Goal: Information Seeking & Learning: Learn about a topic

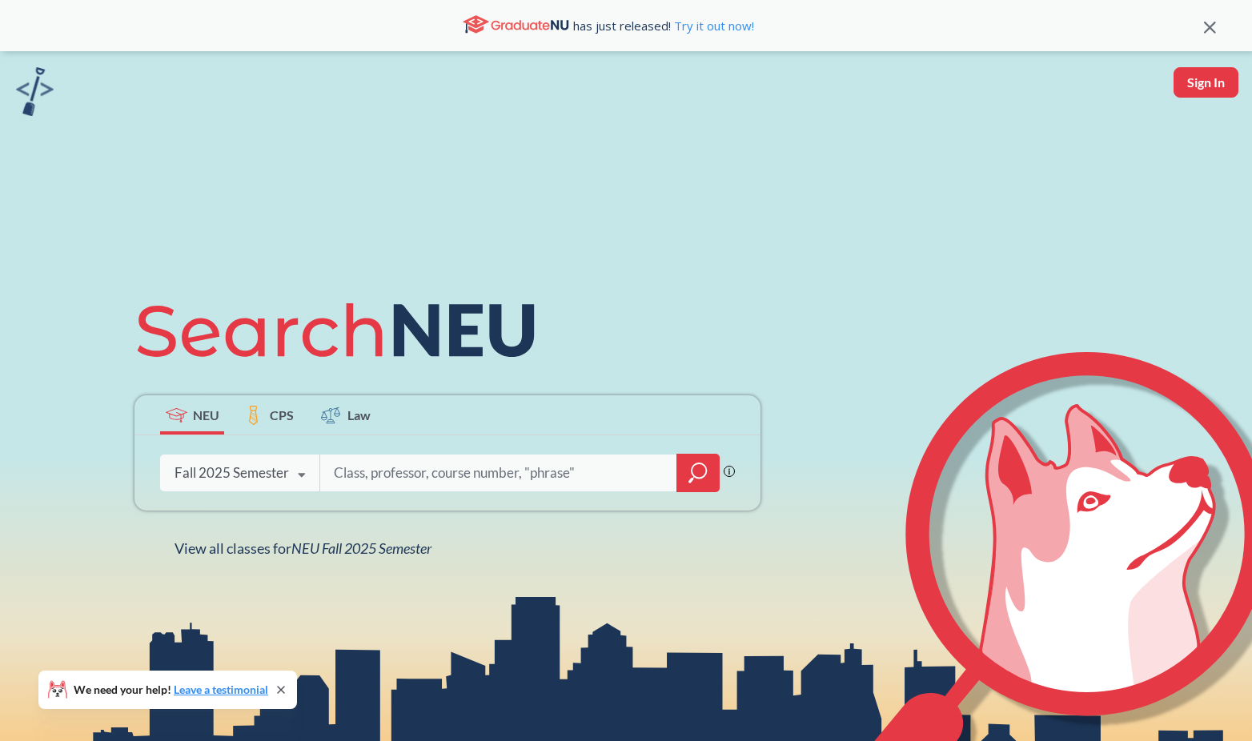
scroll to position [131, 0]
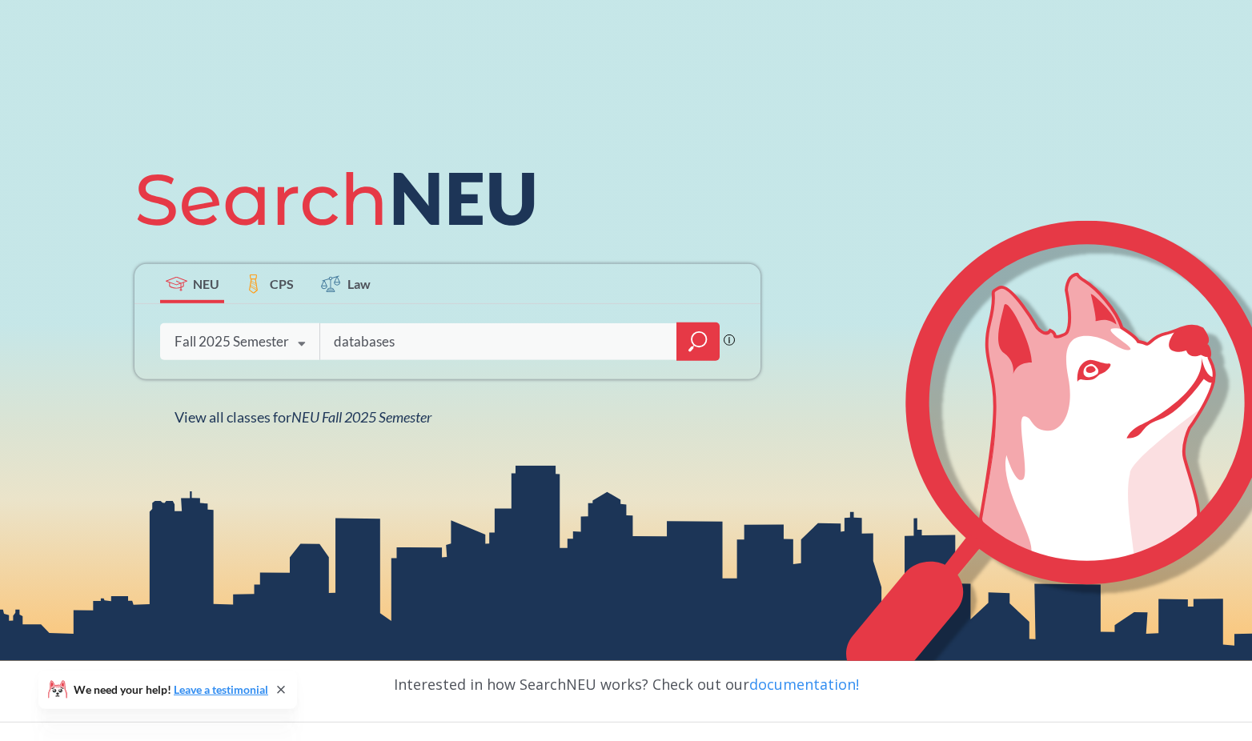
type input "databases"
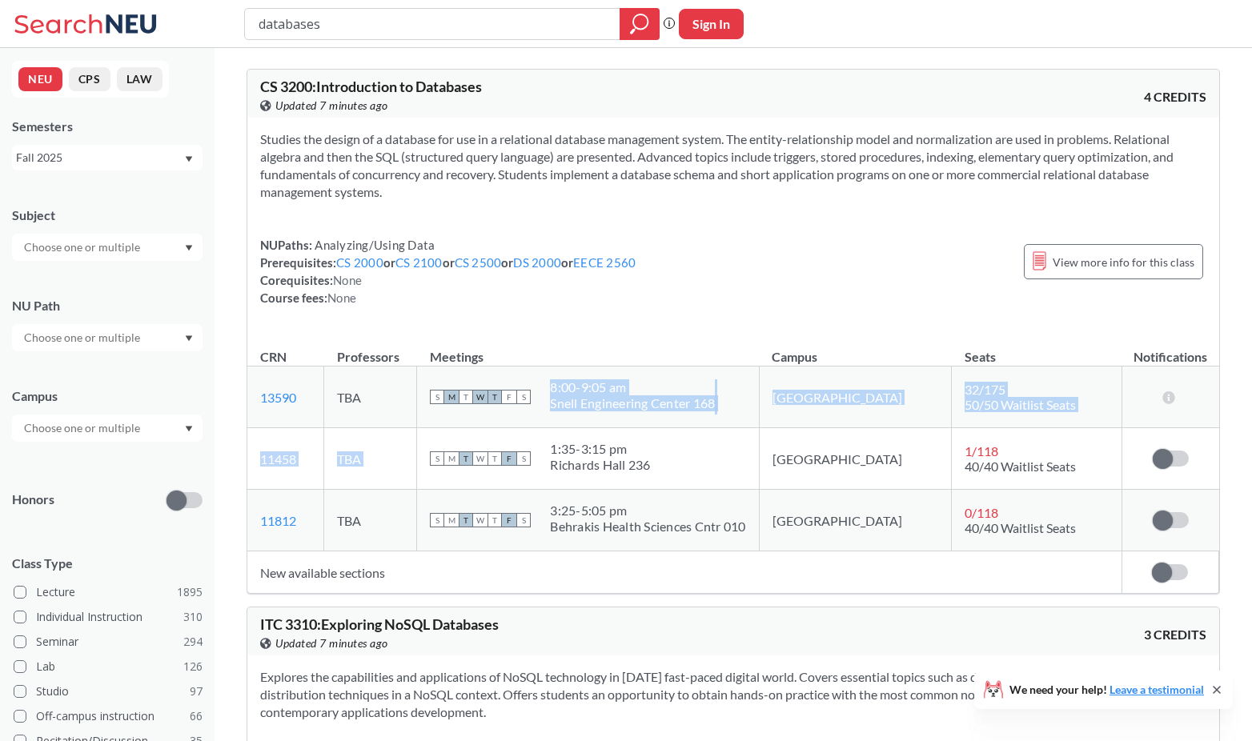
drag, startPoint x: 599, startPoint y: 405, endPoint x: 776, endPoint y: 434, distance: 180.0
click at [780, 431] on tbody "13590 View this section on Banner. TBA S M T W T F S 8:00 - 9:05 am [PERSON_NAM…" at bounding box center [732, 458] width 971 height 185
click at [715, 413] on div "8:00 - 9:05 am [PERSON_NAME][GEOGRAPHIC_DATA] 168" at bounding box center [632, 396] width 165 height 35
drag, startPoint x: 555, startPoint y: 374, endPoint x: 706, endPoint y: 391, distance: 151.4
click at [733, 399] on td "S M T W T F S 8:00 - 9:05 am [PERSON_NAME][GEOGRAPHIC_DATA] 168" at bounding box center [588, 397] width 342 height 62
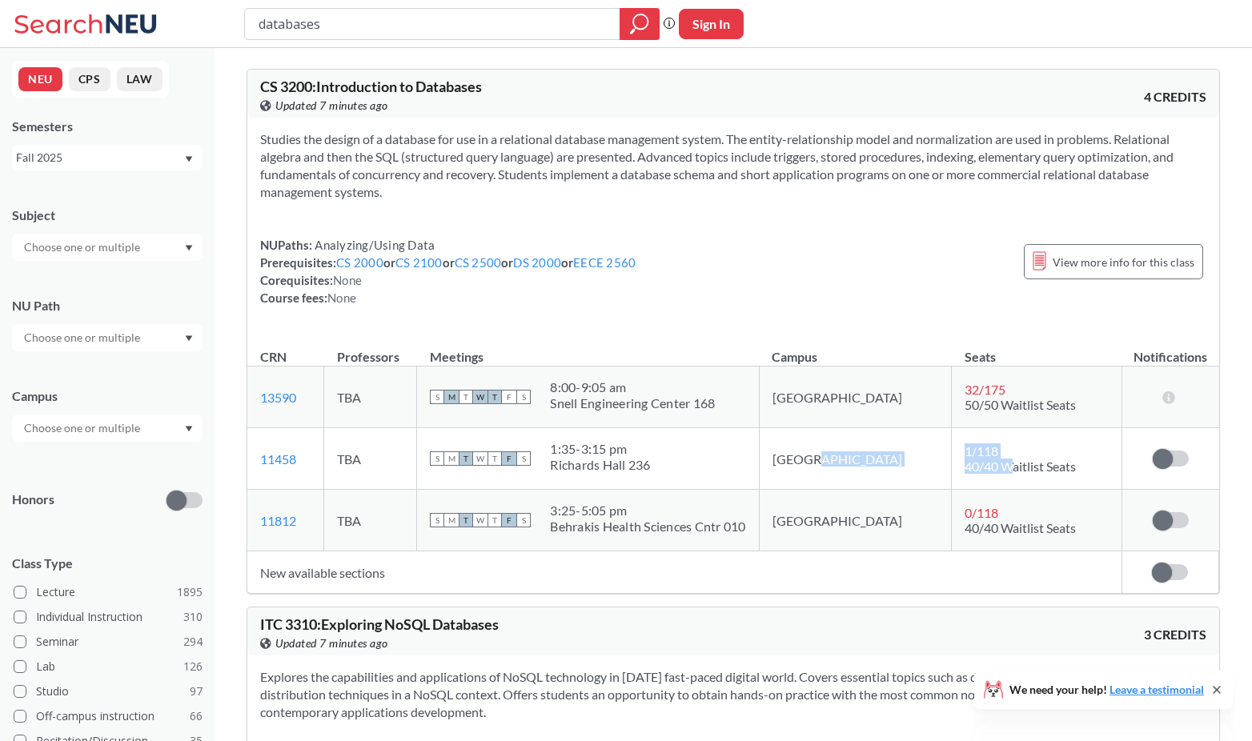
drag, startPoint x: 971, startPoint y: 462, endPoint x: 906, endPoint y: 453, distance: 66.2
click at [903, 454] on tr "11458 View this section on Banner. TBA S M T W T F S 1:35 - 3:15 pm [PERSON_NAM…" at bounding box center [732, 459] width 971 height 62
click at [951, 453] on td "1 / 118 40/40 Waitlist Seats" at bounding box center [1036, 459] width 170 height 62
click at [1107, 271] on span "View more info for this class" at bounding box center [1123, 262] width 142 height 20
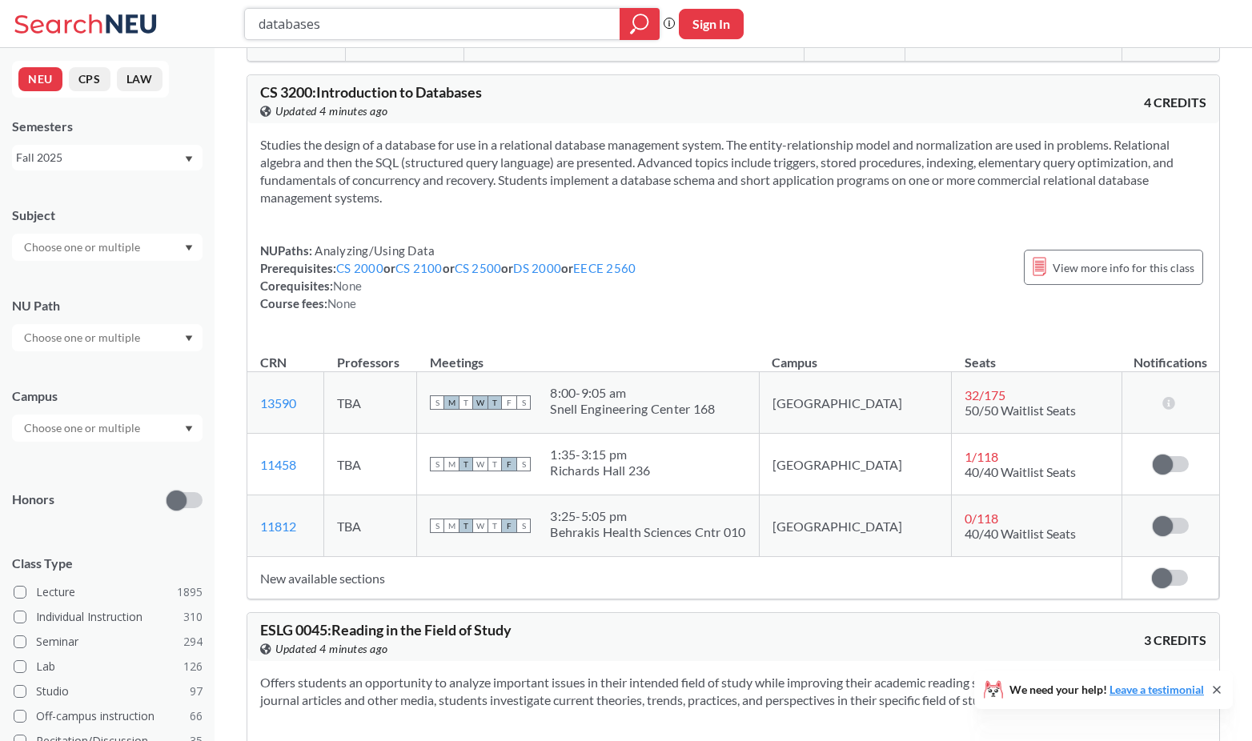
scroll to position [342, 0]
click at [967, 385] on td "32 / 175 50/50 Waitlist Seats" at bounding box center [1036, 405] width 170 height 62
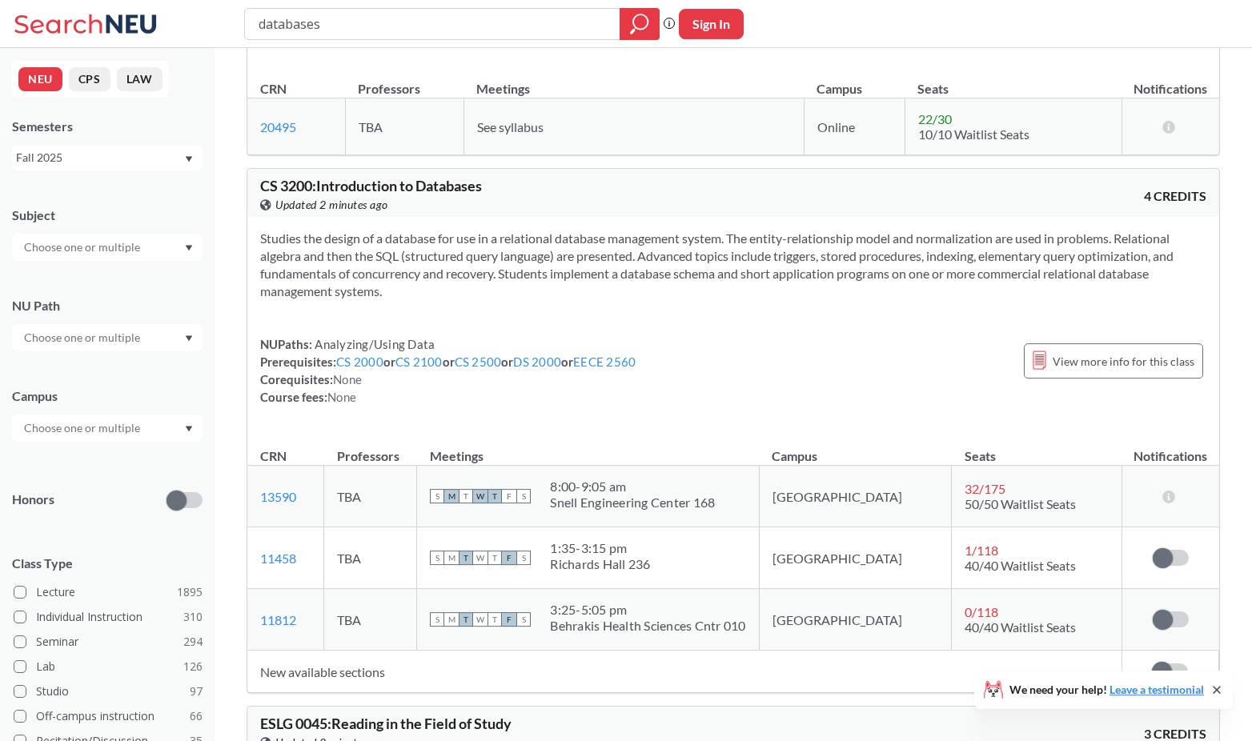
scroll to position [255, 0]
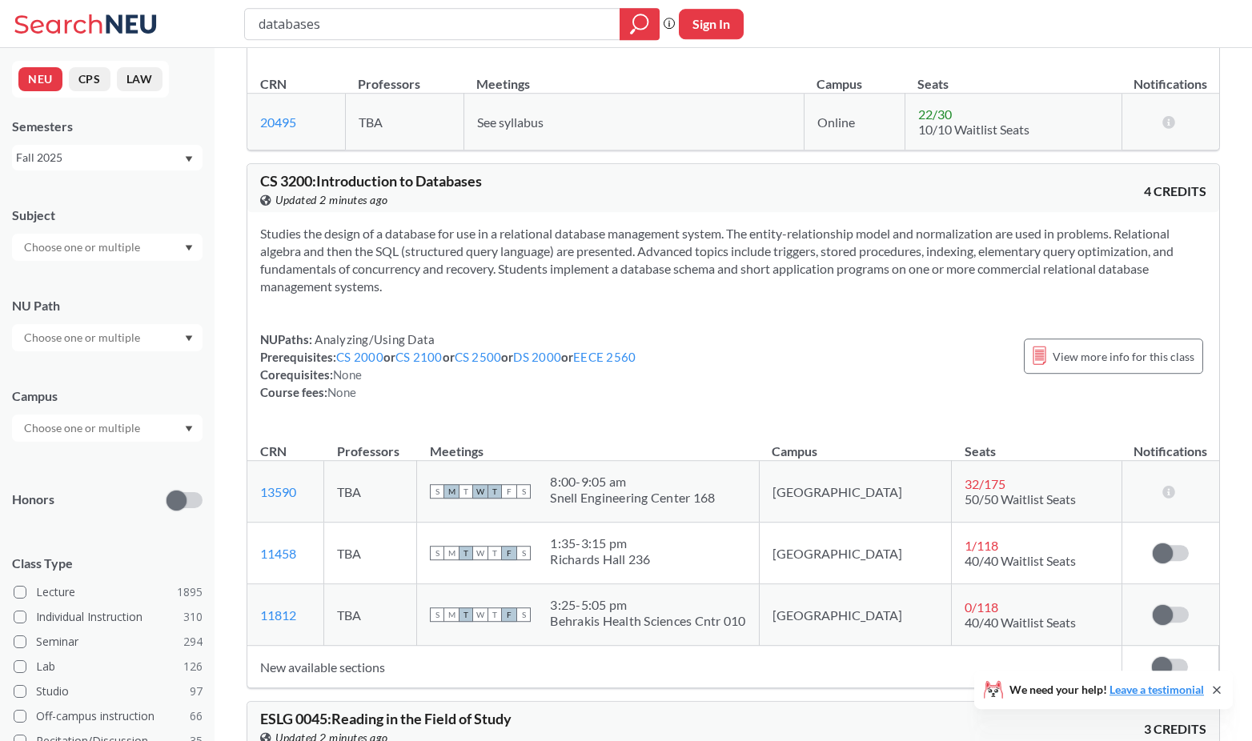
click at [1213, 686] on icon at bounding box center [1216, 689] width 13 height 13
click at [1172, 544] on td "Sign in to subscribe for notifications." at bounding box center [1169, 554] width 97 height 62
click at [1166, 547] on span at bounding box center [1162, 553] width 20 height 20
click at [1152, 545] on input "checkbox" at bounding box center [1152, 545] width 0 height 0
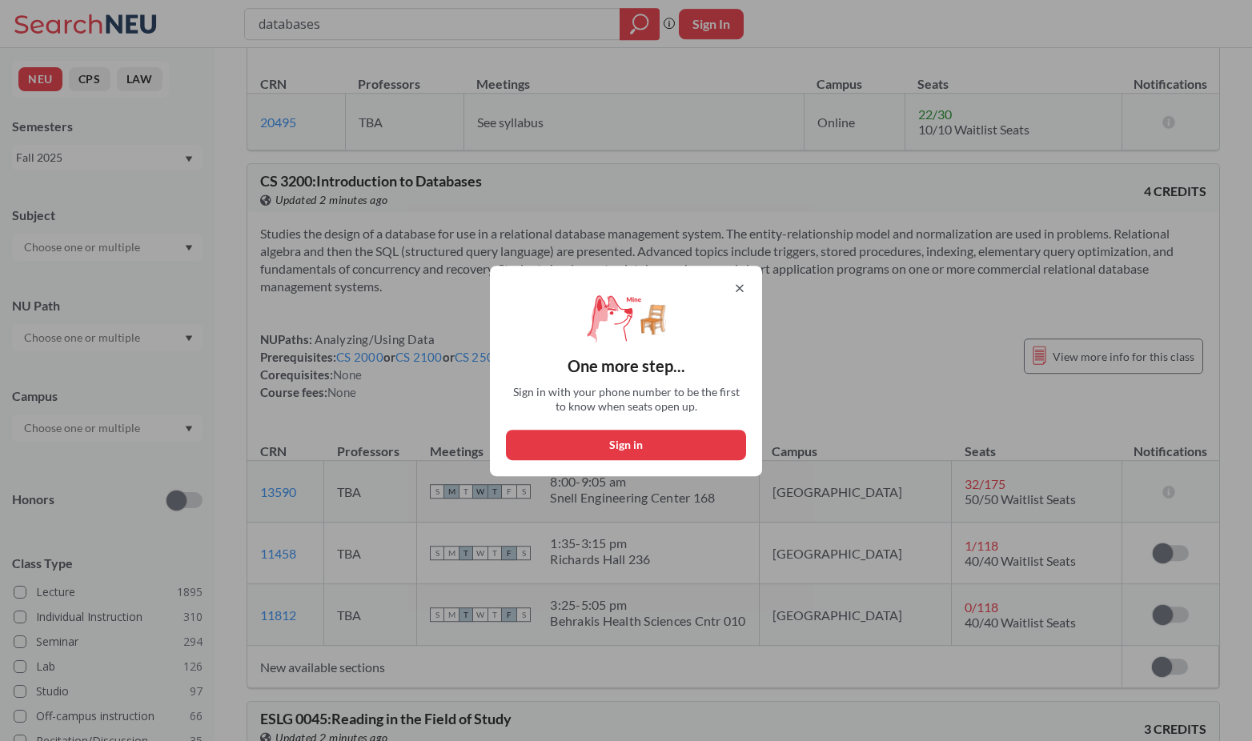
click at [727, 279] on div "One more step... Sign in with your phone number to be the first to know when se…" at bounding box center [626, 371] width 272 height 210
click at [737, 287] on icon at bounding box center [739, 288] width 13 height 13
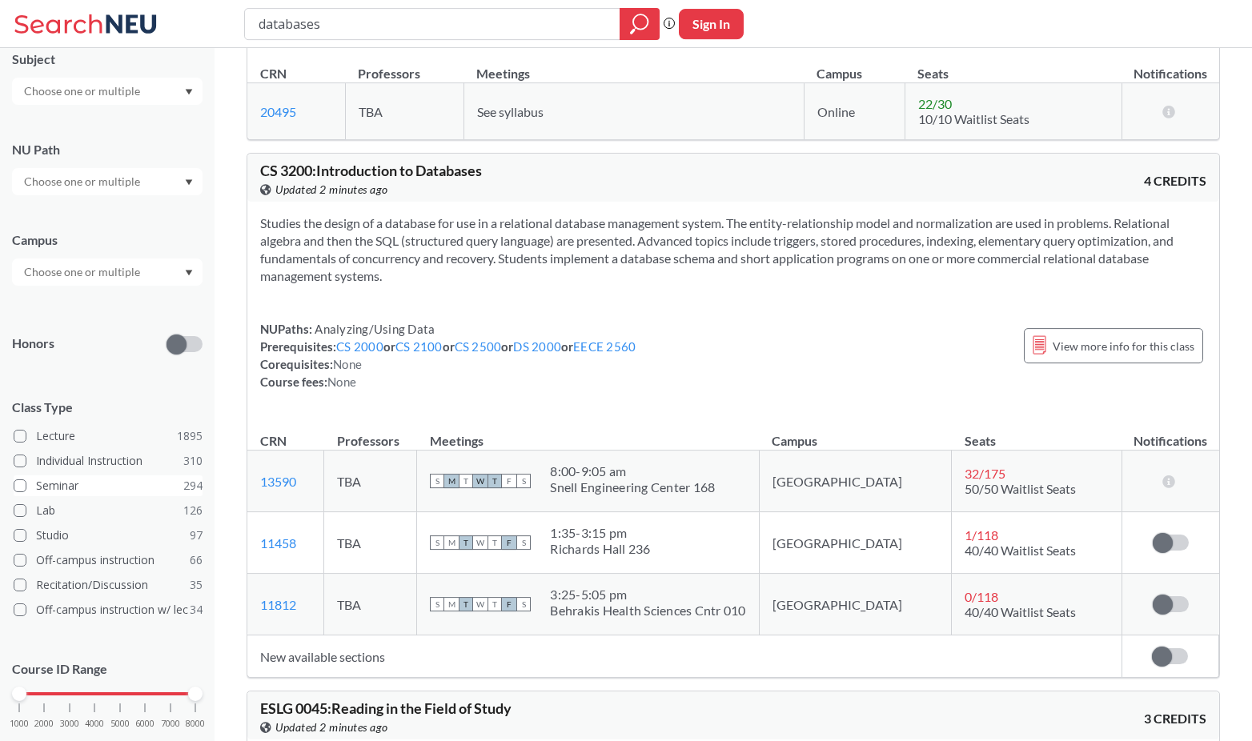
scroll to position [0, 0]
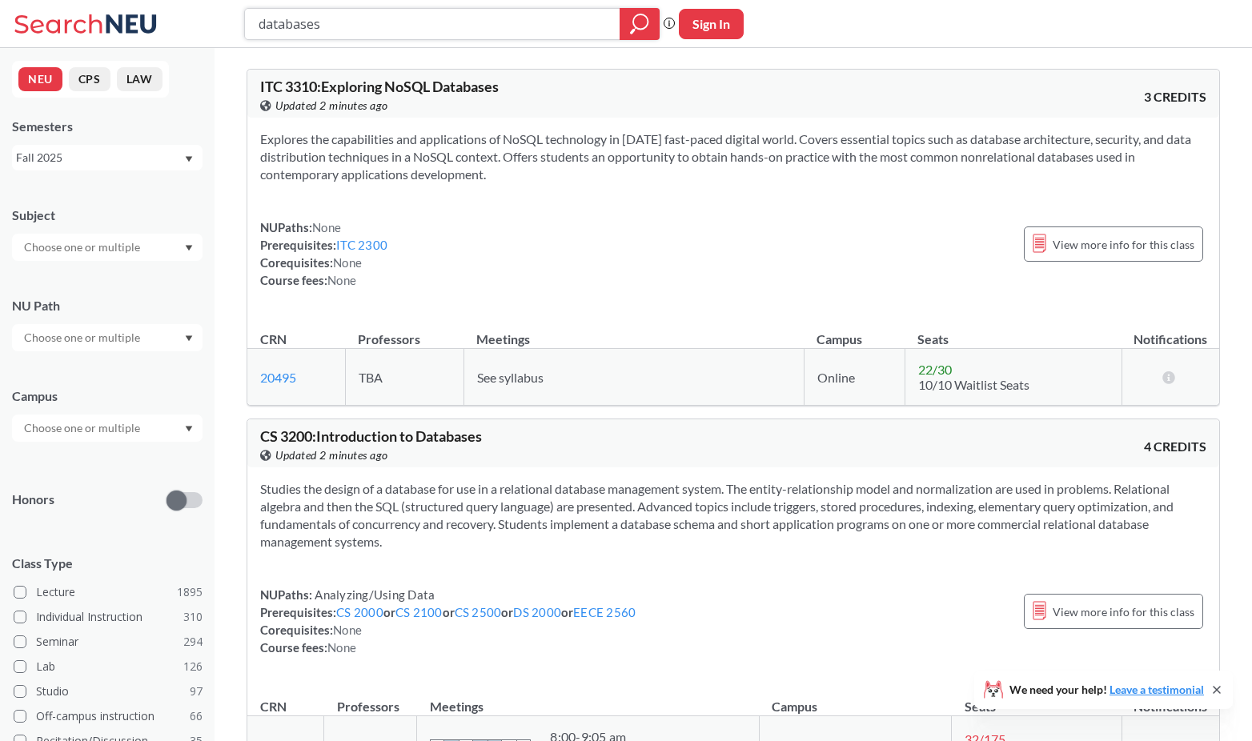
click at [639, 24] on icon "magnifying glass" at bounding box center [639, 24] width 19 height 22
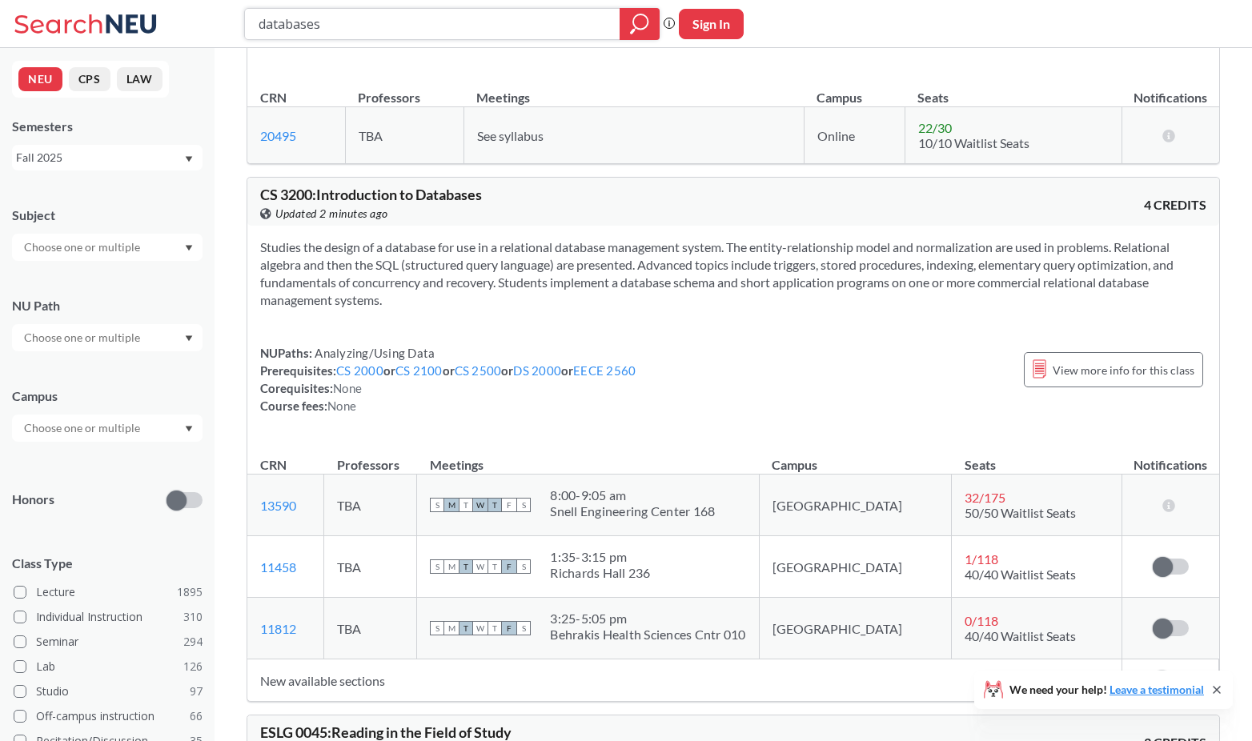
scroll to position [227, 0]
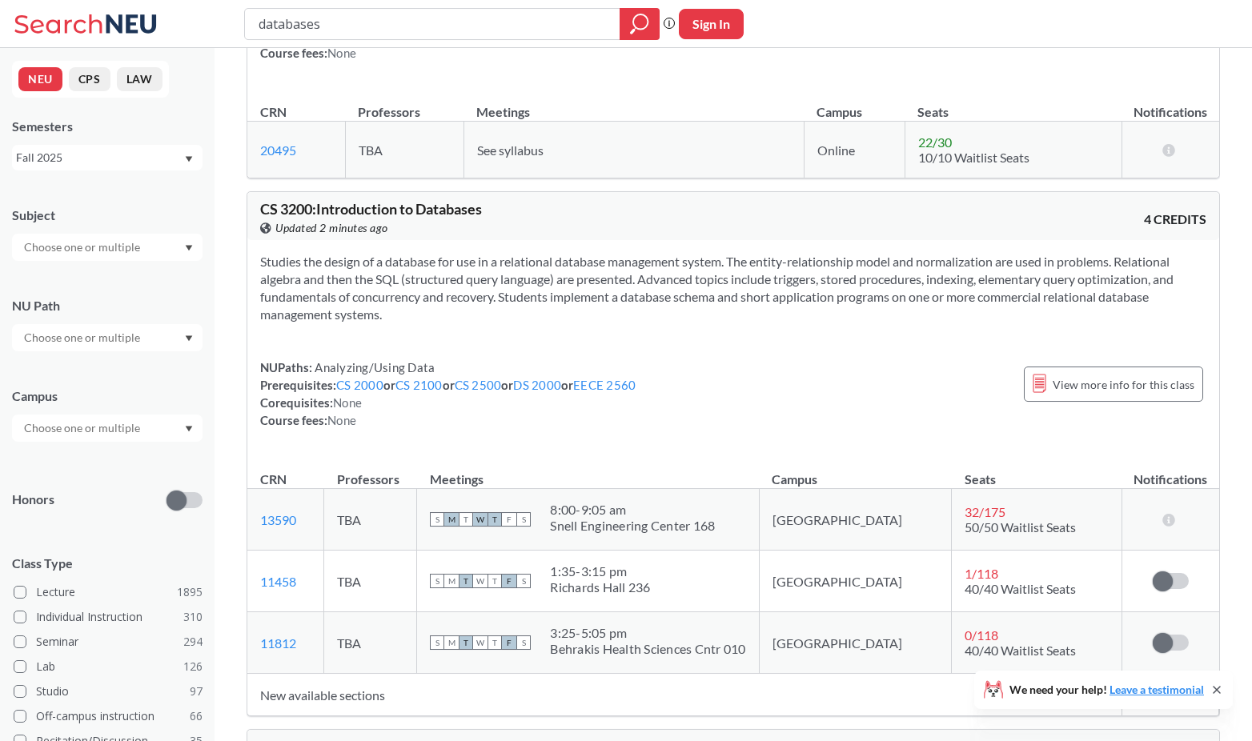
click at [265, 210] on span "CS 3200 : Introduction to Databases" at bounding box center [371, 209] width 222 height 18
drag, startPoint x: 265, startPoint y: 210, endPoint x: 281, endPoint y: 208, distance: 16.2
click at [281, 208] on span "CS 3200 : Introduction to Databases" at bounding box center [371, 209] width 222 height 18
copy span "CS 3200"
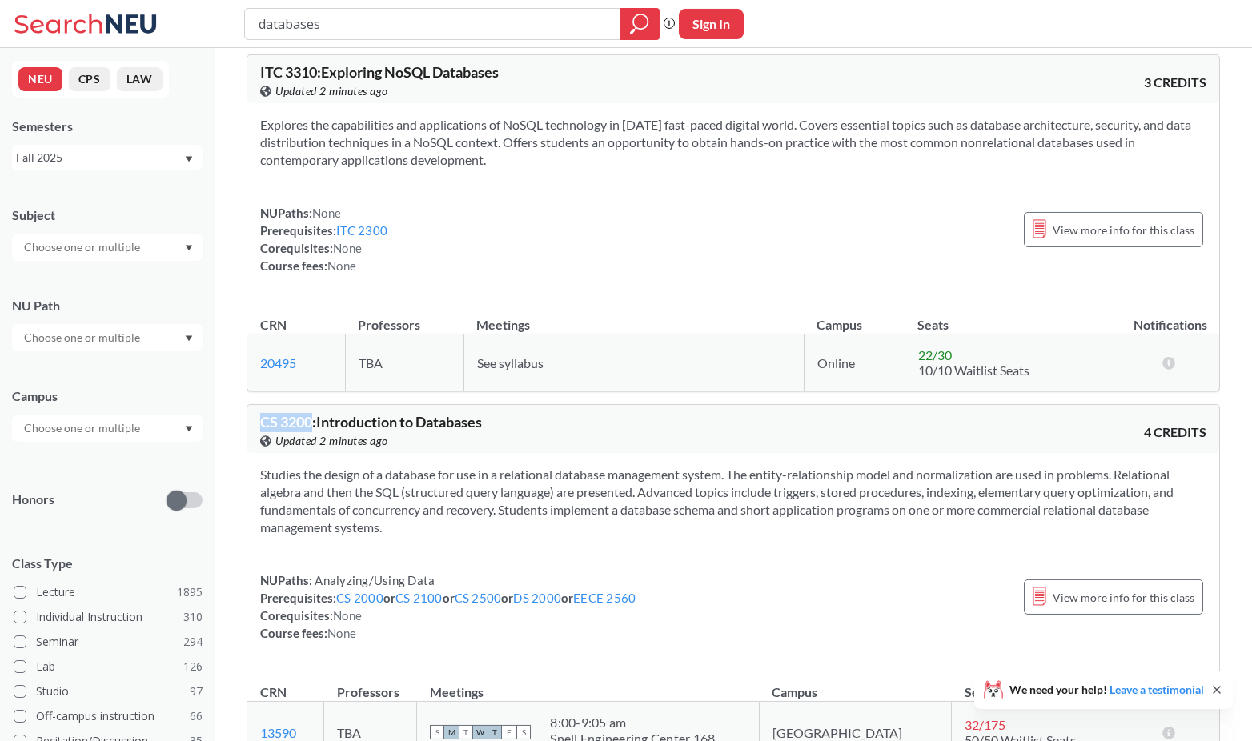
scroll to position [0, 0]
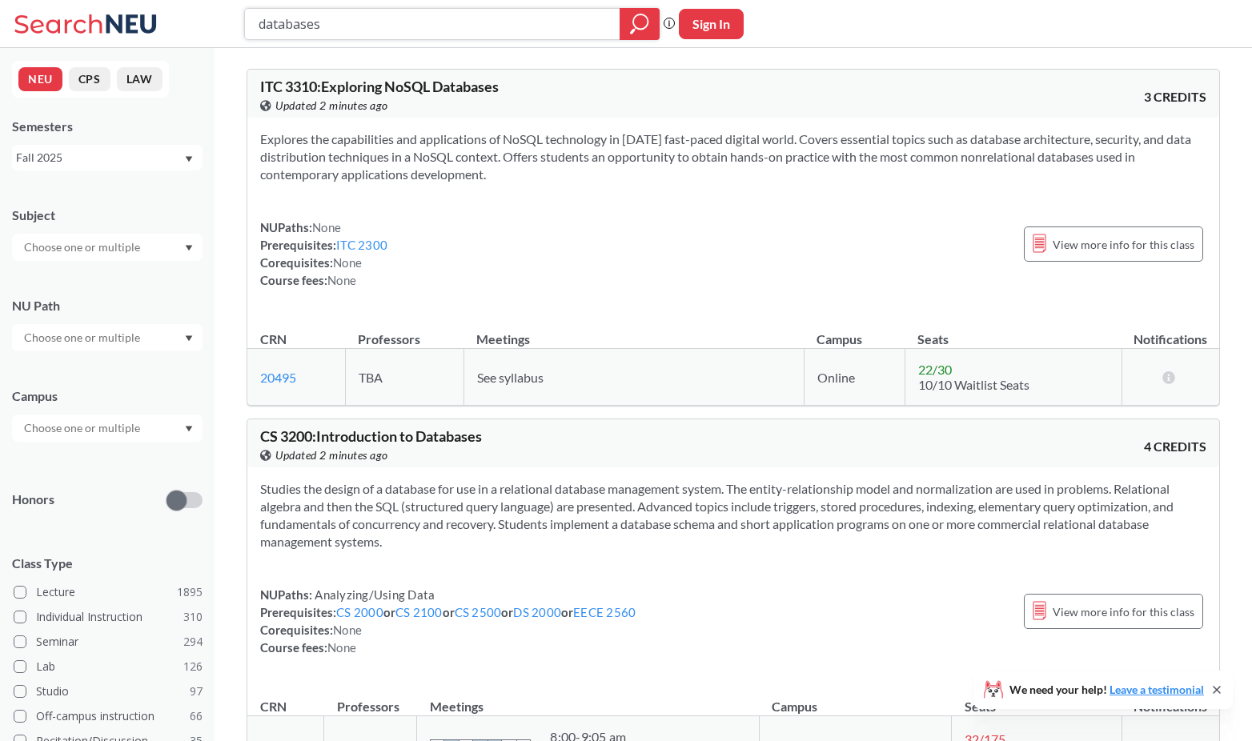
click at [403, 32] on input "databases" at bounding box center [432, 23] width 351 height 27
type input "systems"
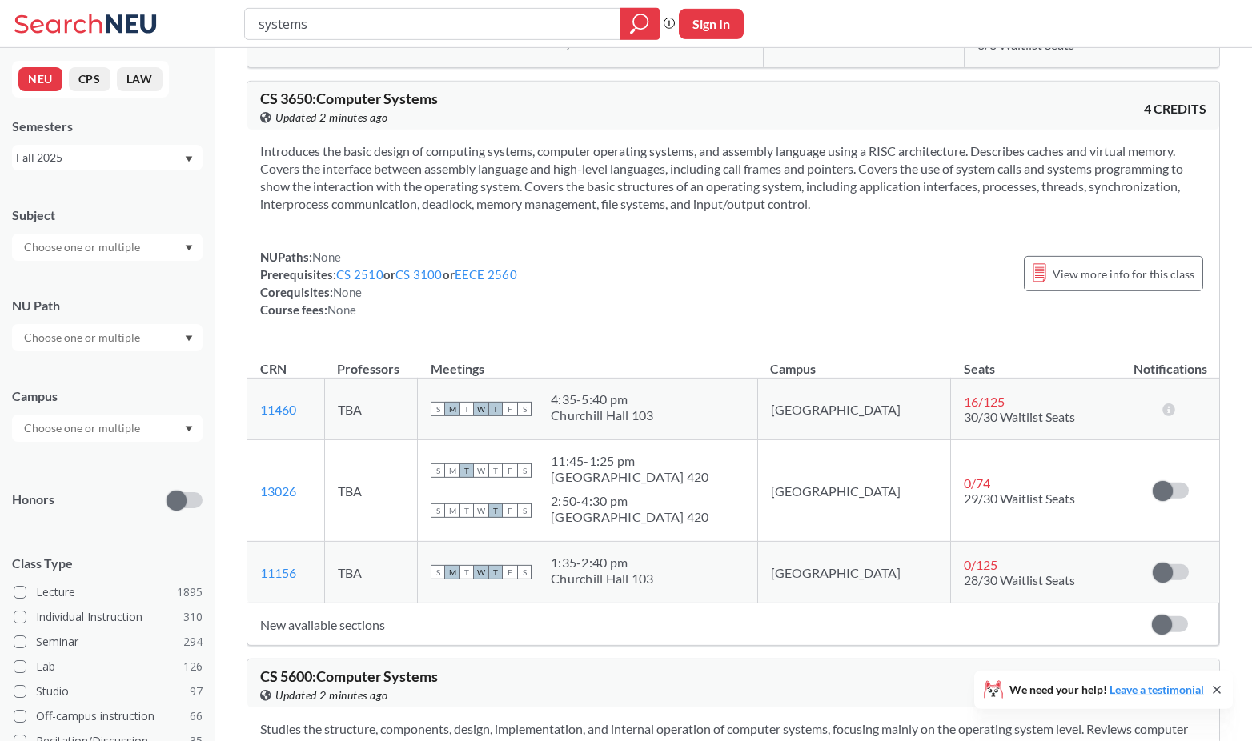
scroll to position [385, 0]
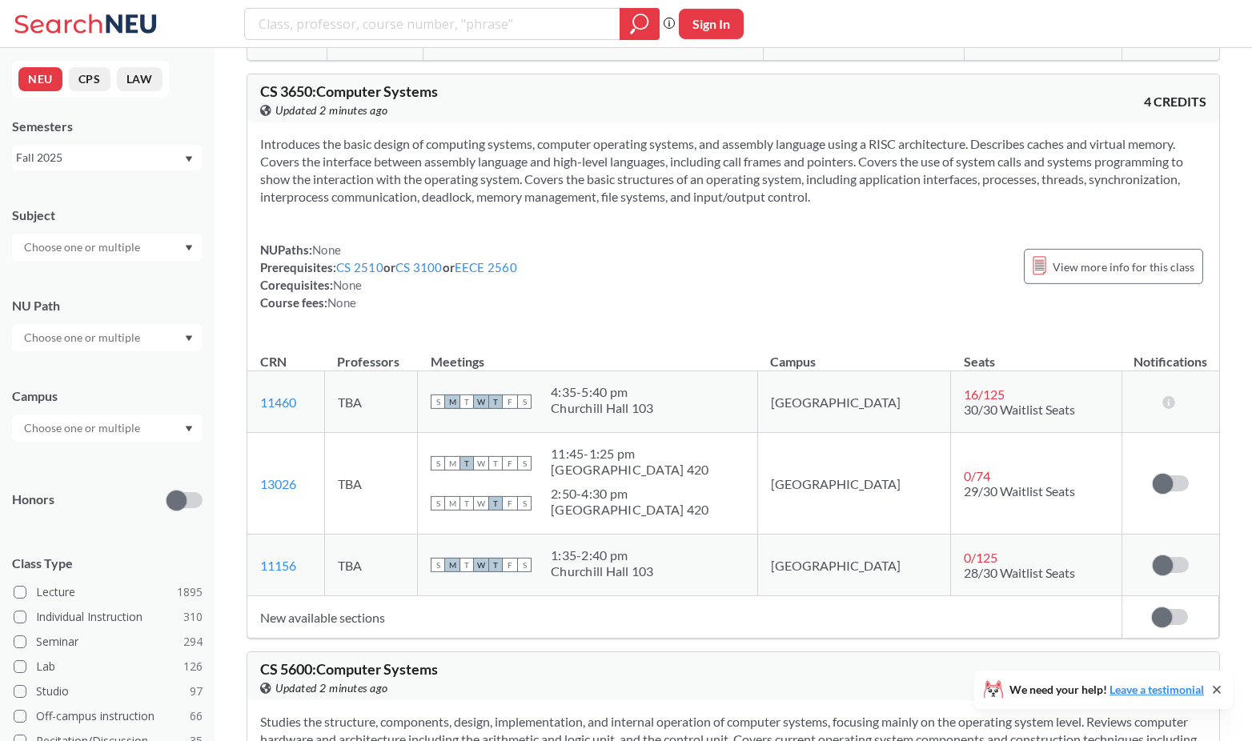
type input "f"
type input "computer systems"
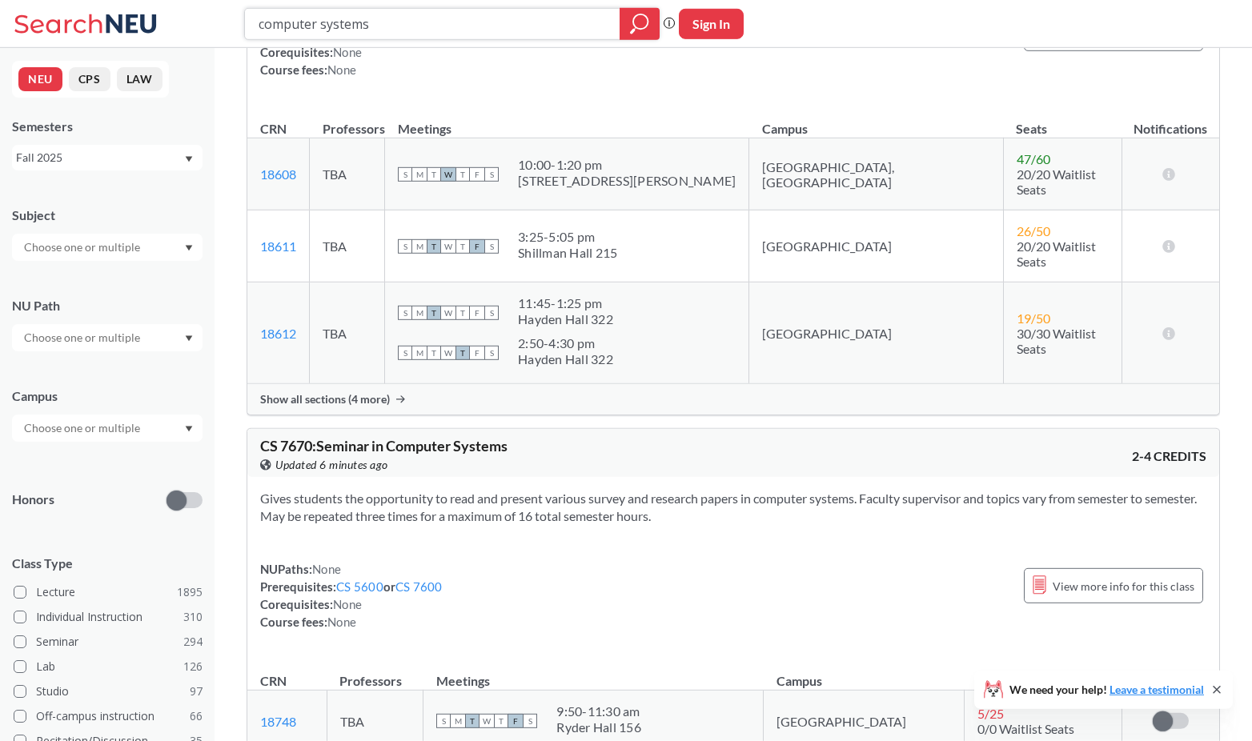
scroll to position [837, 0]
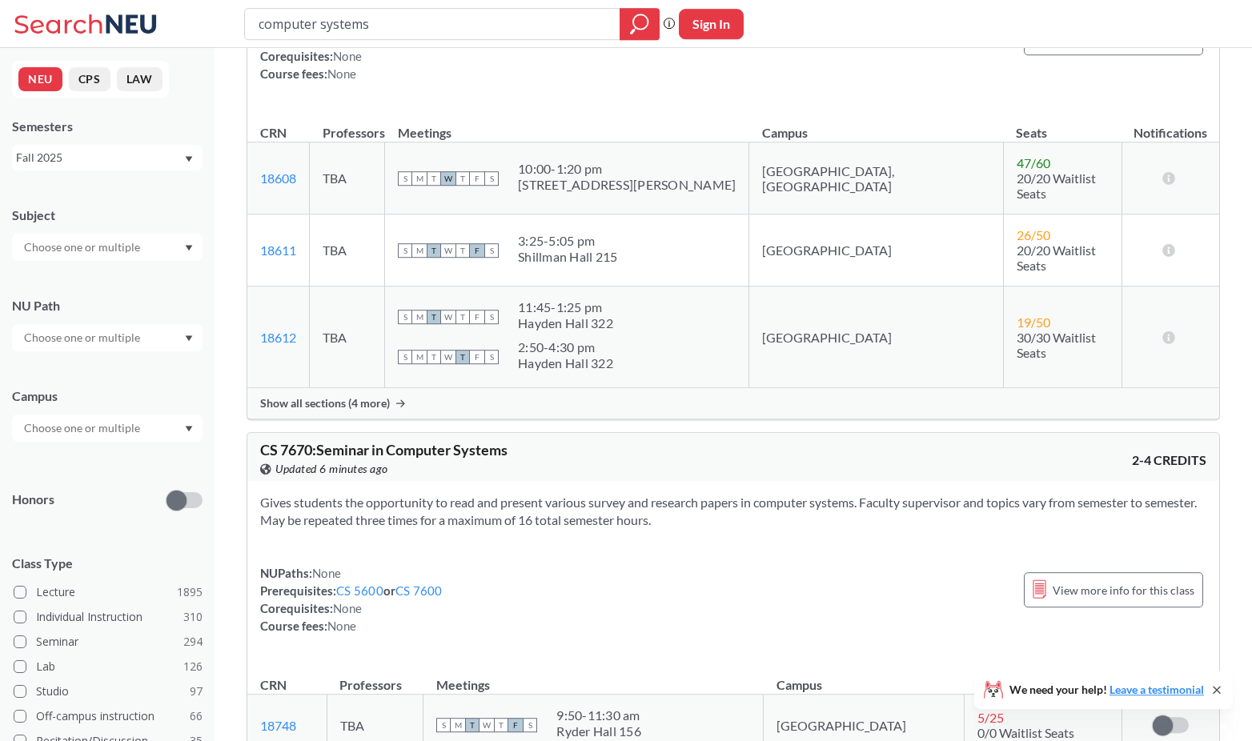
click at [459, 494] on section "Gives students the opportunity to read and present various survey and research …" at bounding box center [733, 511] width 946 height 35
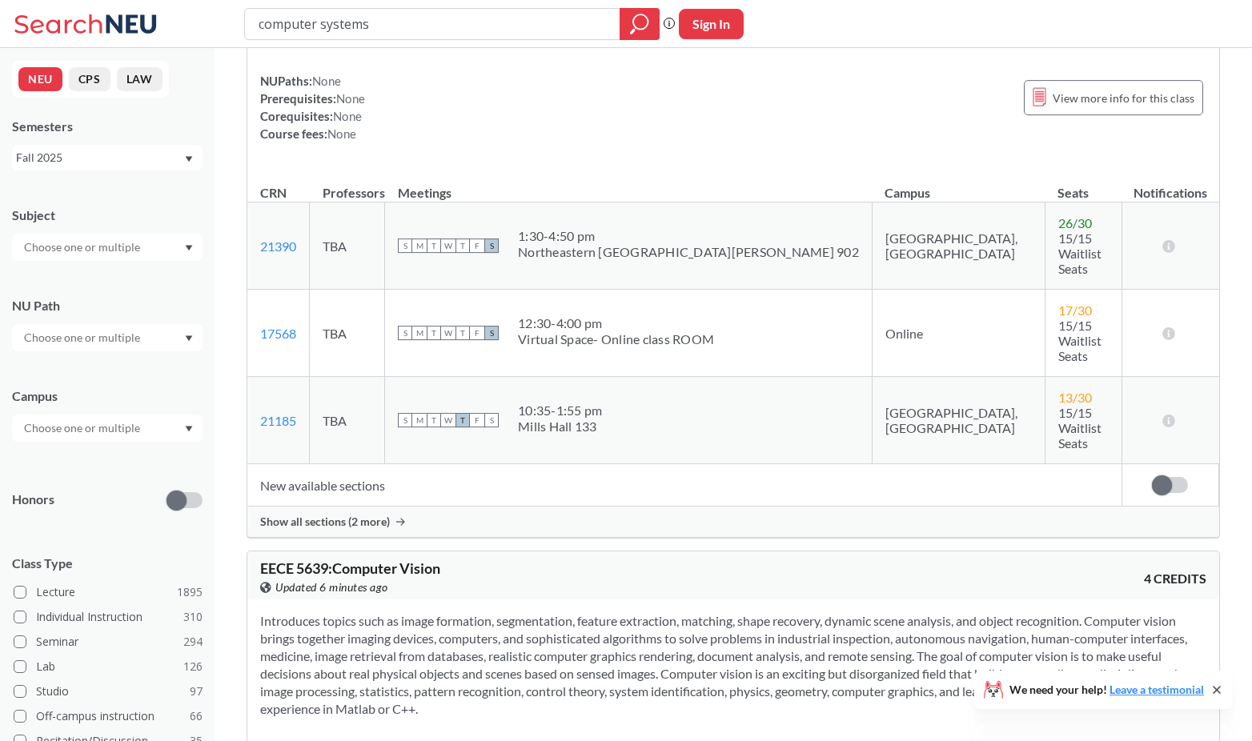
scroll to position [1656, 0]
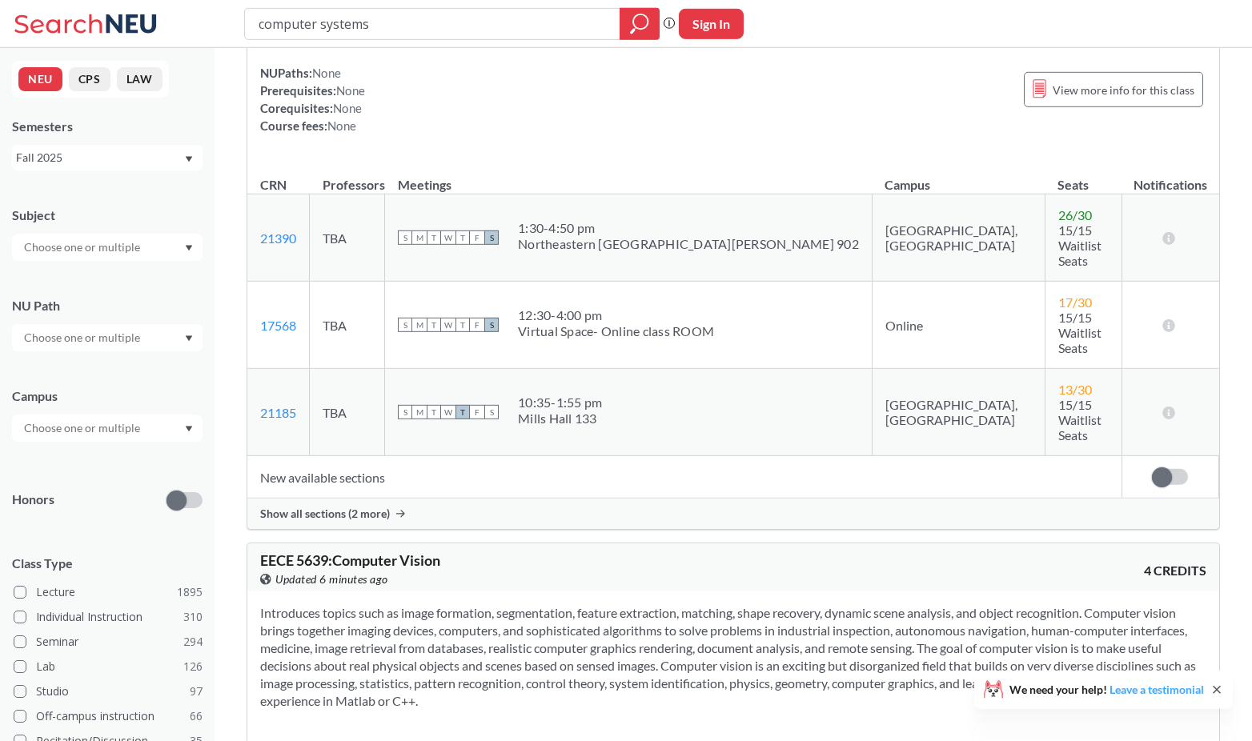
click at [1197, 685] on link "Leave a testimonial" at bounding box center [1156, 690] width 94 height 14
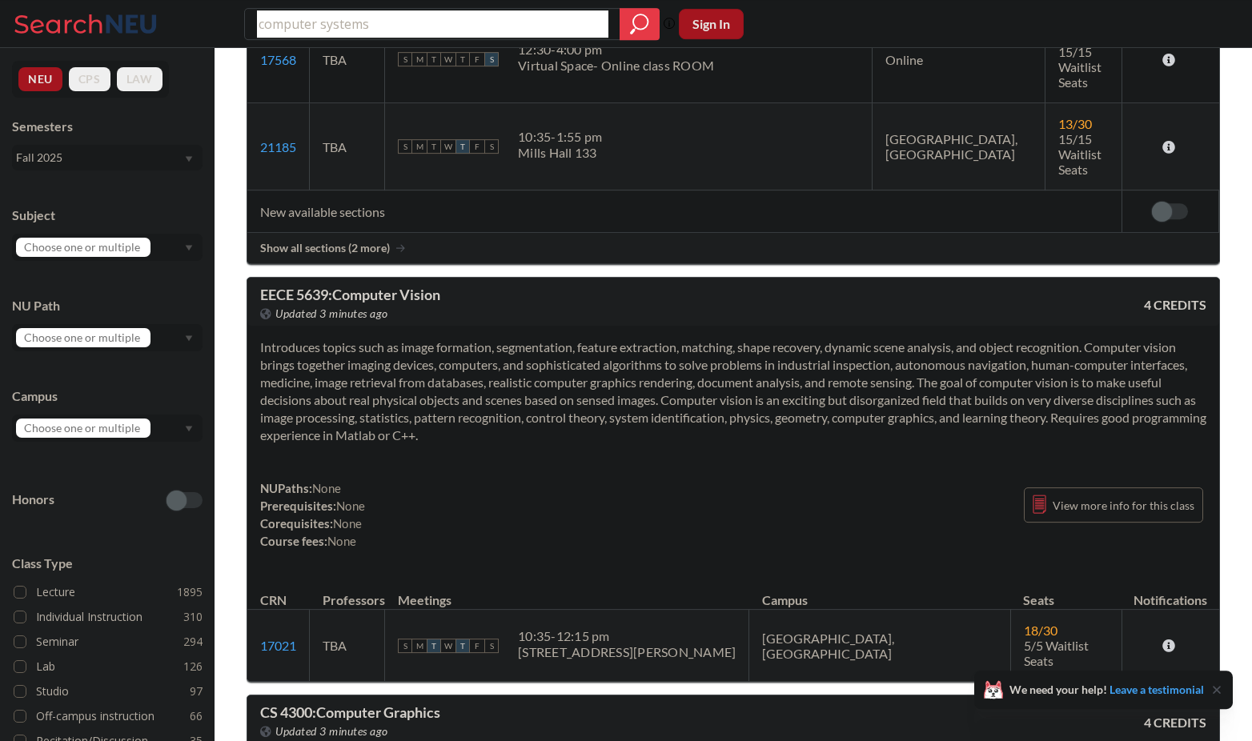
scroll to position [1925, 0]
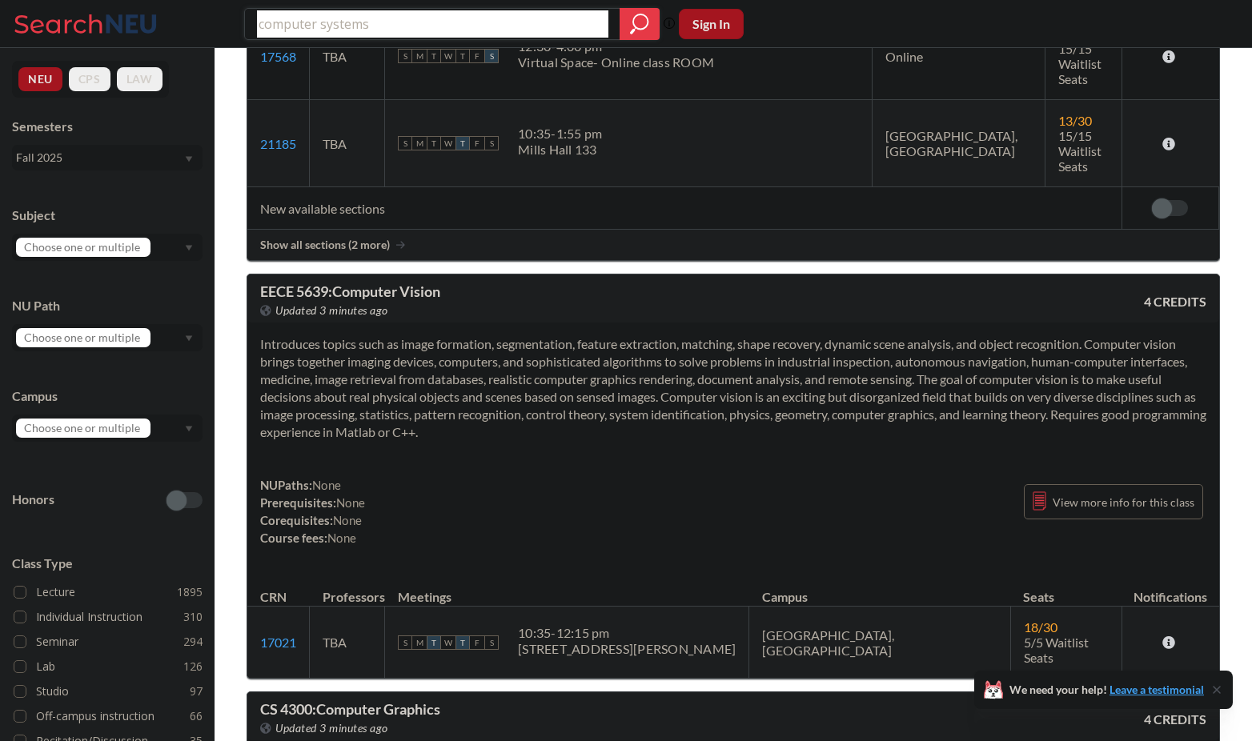
click at [635, 26] on icon "magnifying glass" at bounding box center [639, 24] width 19 height 22
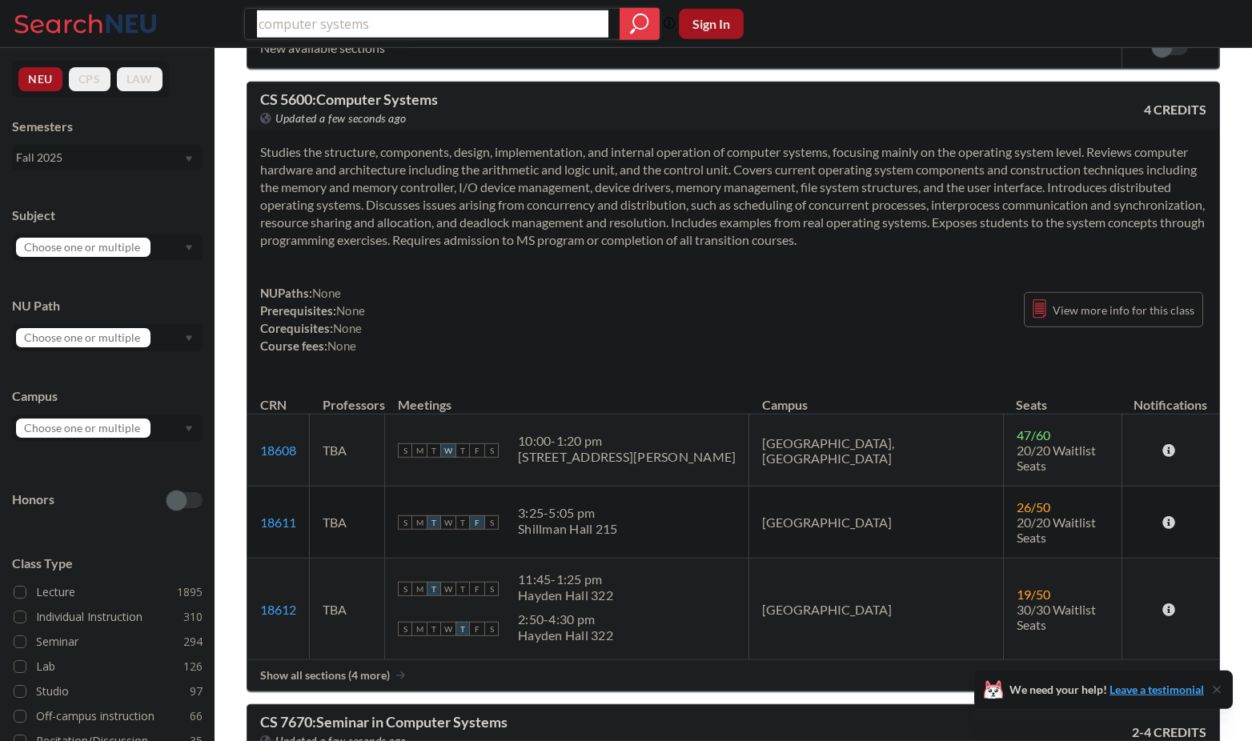
scroll to position [566, 0]
